Goal: Task Accomplishment & Management: Manage account settings

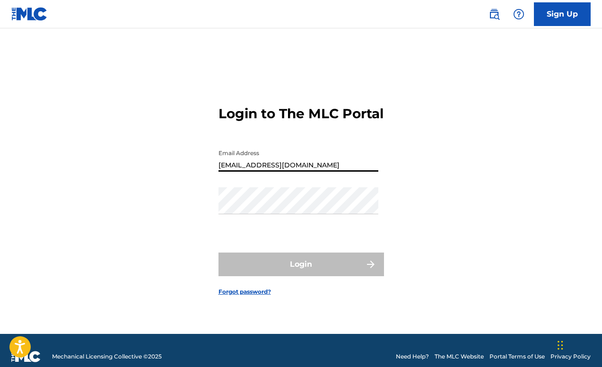
type input "Clbaldwin2324@gmail.com"
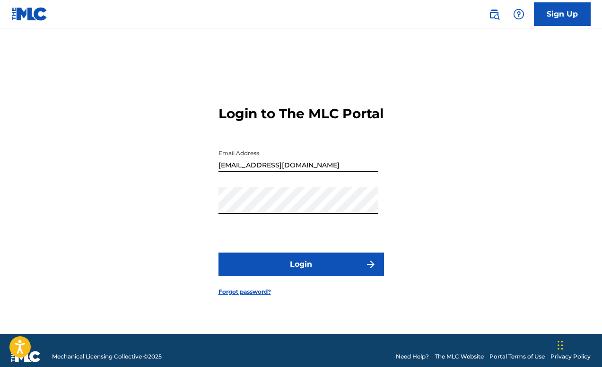
click at [301, 272] on button "Login" at bounding box center [301, 265] width 166 height 24
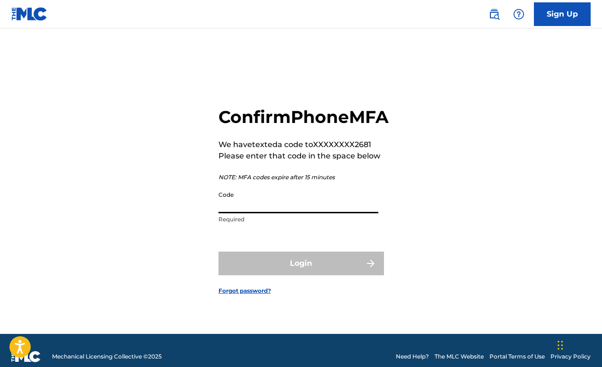
click at [268, 210] on input "Code" at bounding box center [298, 199] width 160 height 27
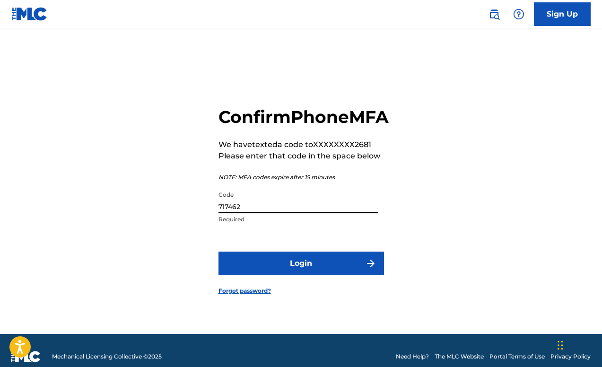
type input "717462"
click at [301, 274] on button "Login" at bounding box center [301, 264] width 166 height 24
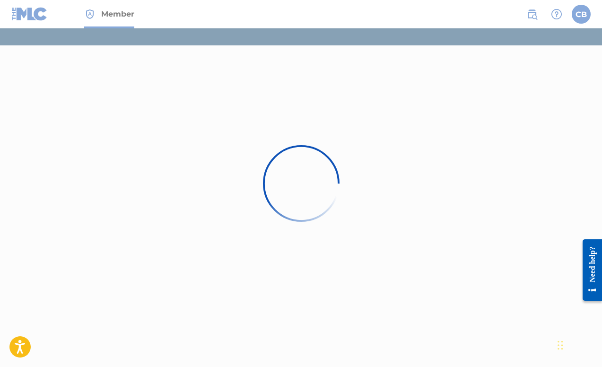
click at [329, 219] on div at bounding box center [301, 183] width 77 height 77
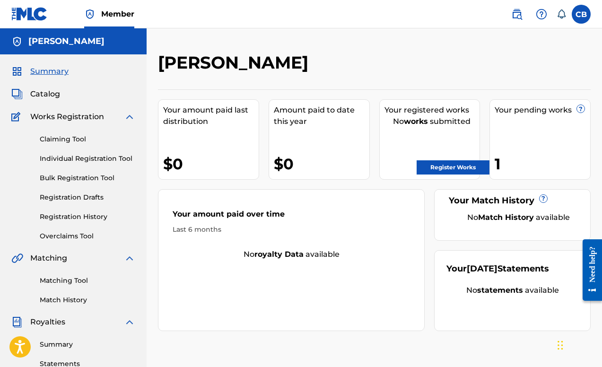
click at [539, 109] on div "Your pending works ?" at bounding box center [543, 110] width 96 height 11
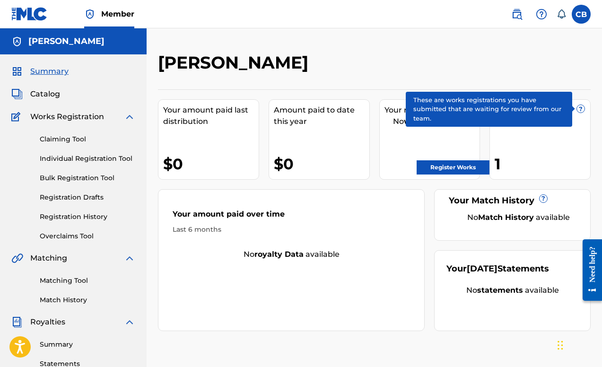
click at [579, 108] on span "?" at bounding box center [581, 109] width 8 height 8
